Goal: Use online tool/utility: Use online tool/utility

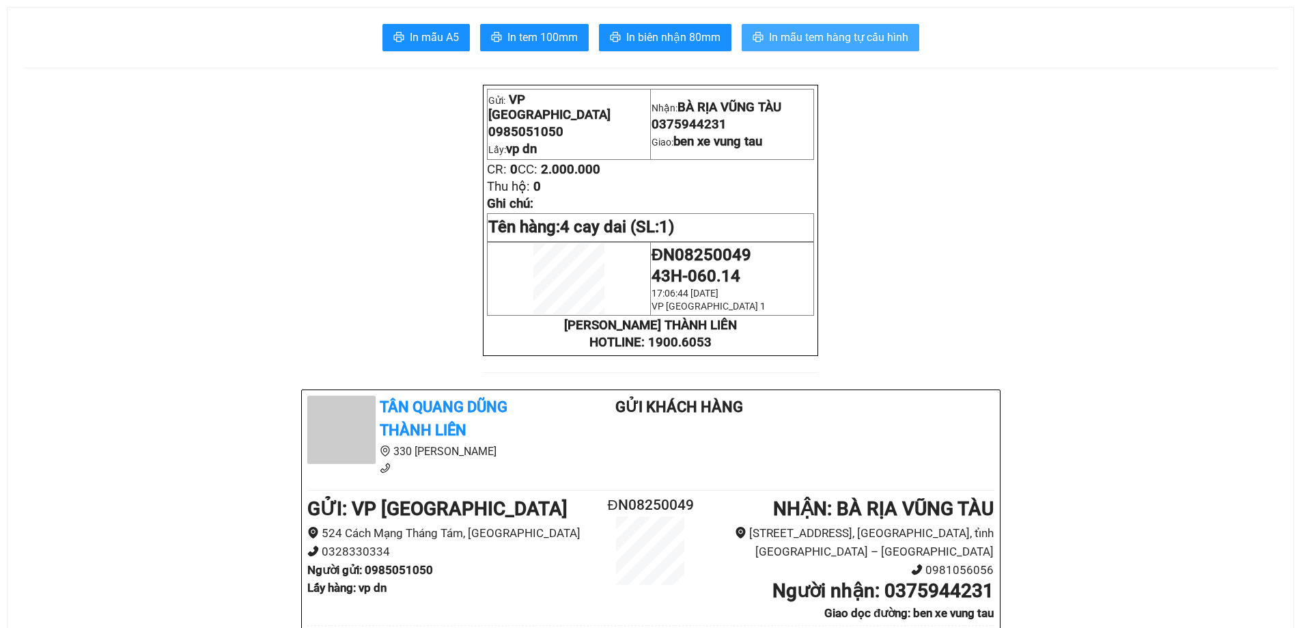
click at [817, 33] on span "In mẫu tem hàng tự cấu hình" at bounding box center [838, 37] width 139 height 17
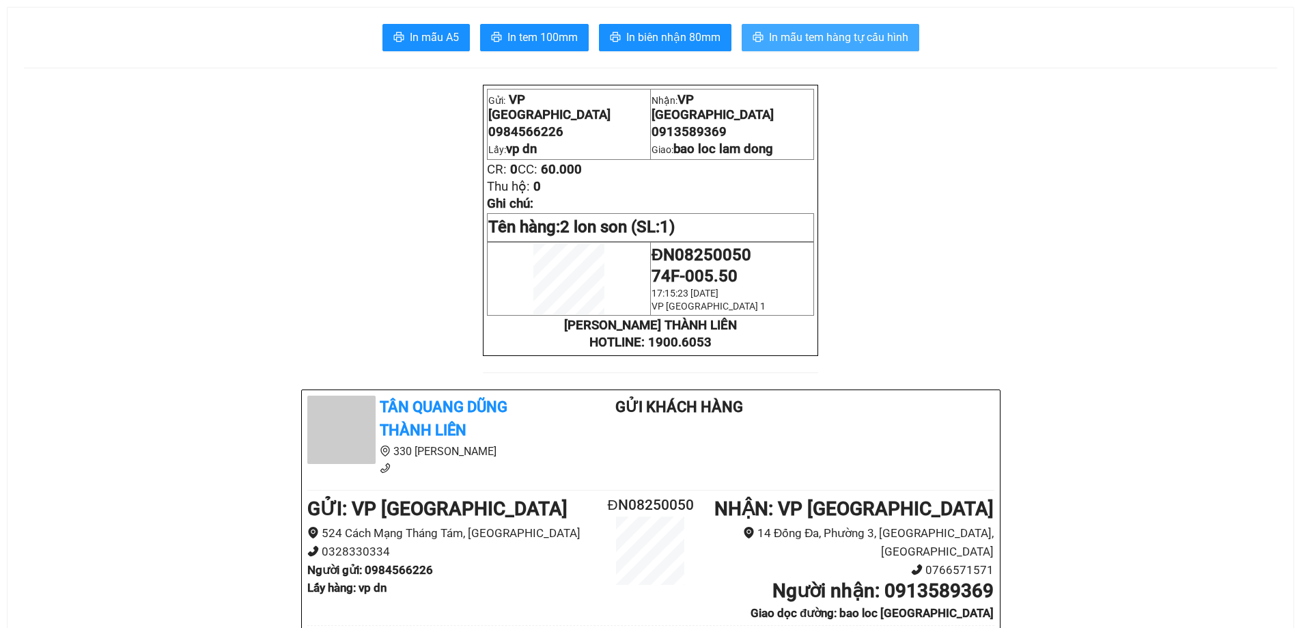
click at [866, 38] on span "In mẫu tem hàng tự cấu hình" at bounding box center [838, 37] width 139 height 17
